Goal: Task Accomplishment & Management: Use online tool/utility

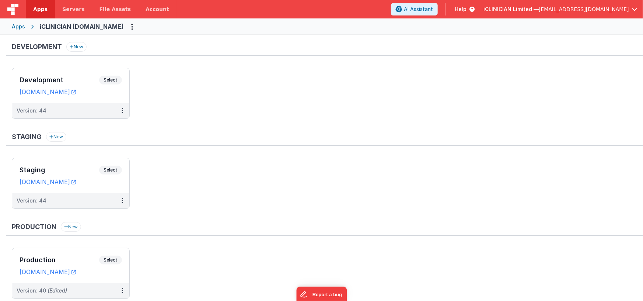
click at [19, 26] on div "Apps" at bounding box center [18, 26] width 13 height 7
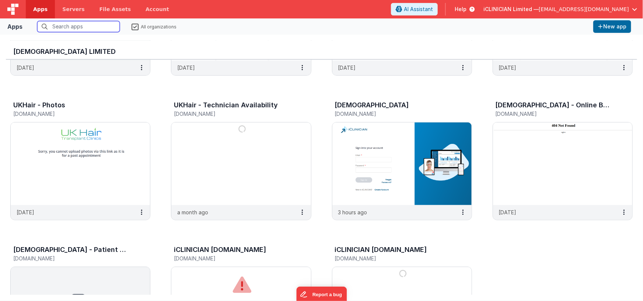
scroll to position [120, 0]
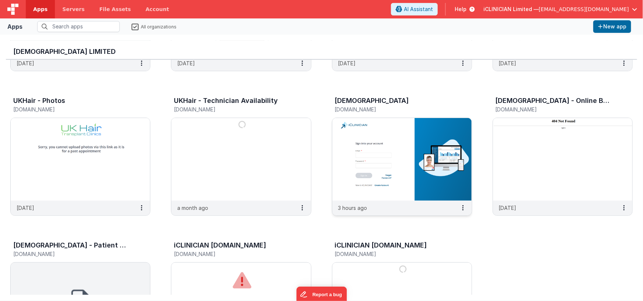
click at [361, 145] on img at bounding box center [401, 159] width 139 height 83
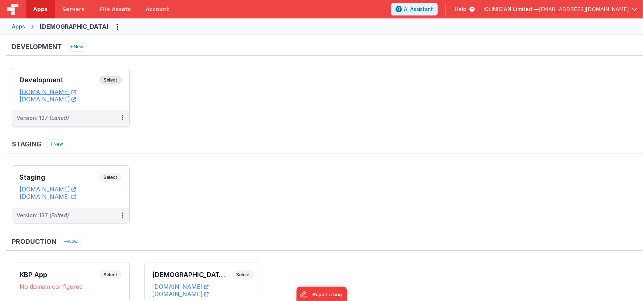
click at [87, 73] on div "Development Select URLs [DOMAIN_NAME] [DOMAIN_NAME]" at bounding box center [70, 89] width 117 height 42
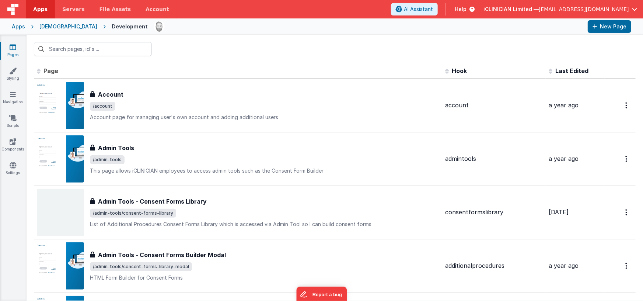
scroll to position [113, 0]
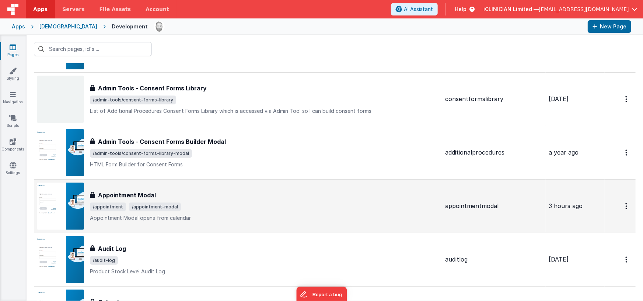
click at [186, 195] on div "Appointment Modal" at bounding box center [264, 194] width 349 height 9
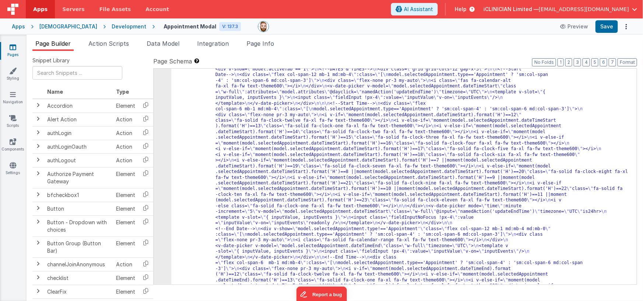
scroll to position [825, 0]
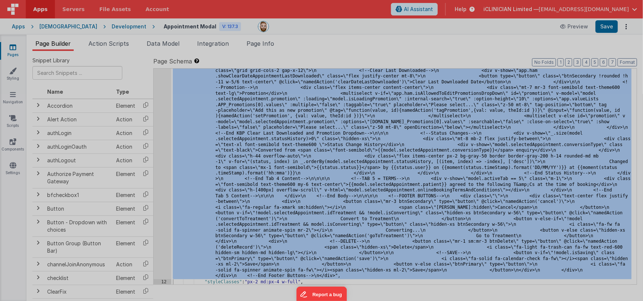
scroll to position [4237, 0]
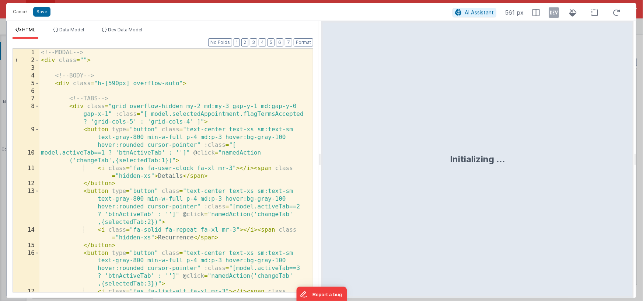
drag, startPoint x: 319, startPoint y: 160, endPoint x: 403, endPoint y: 160, distance: 84.4
click at [404, 160] on html "Cancel Save AI Assistant 561 px HTML Data Model Dev Data Model Format 7 6 5 4 3…" at bounding box center [321, 150] width 643 height 301
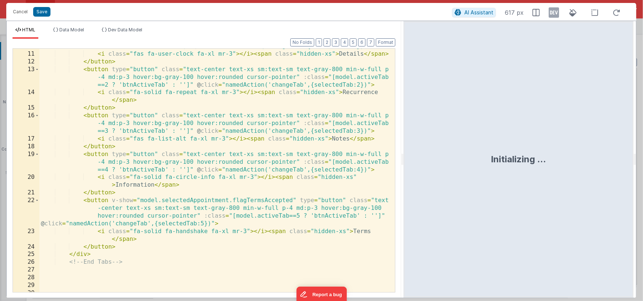
scroll to position [107, 0]
